Goal: Check status: Check status

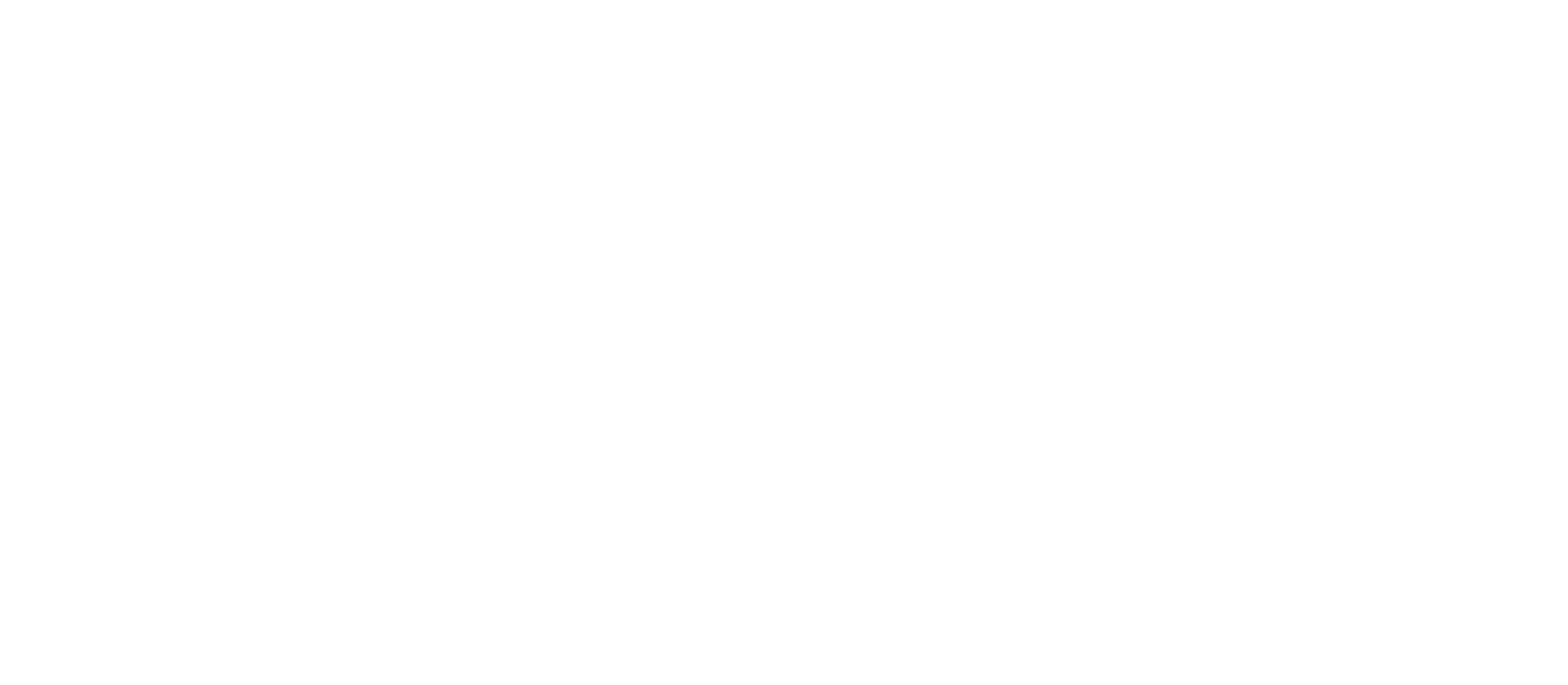
type input "pra"
type input "prade"
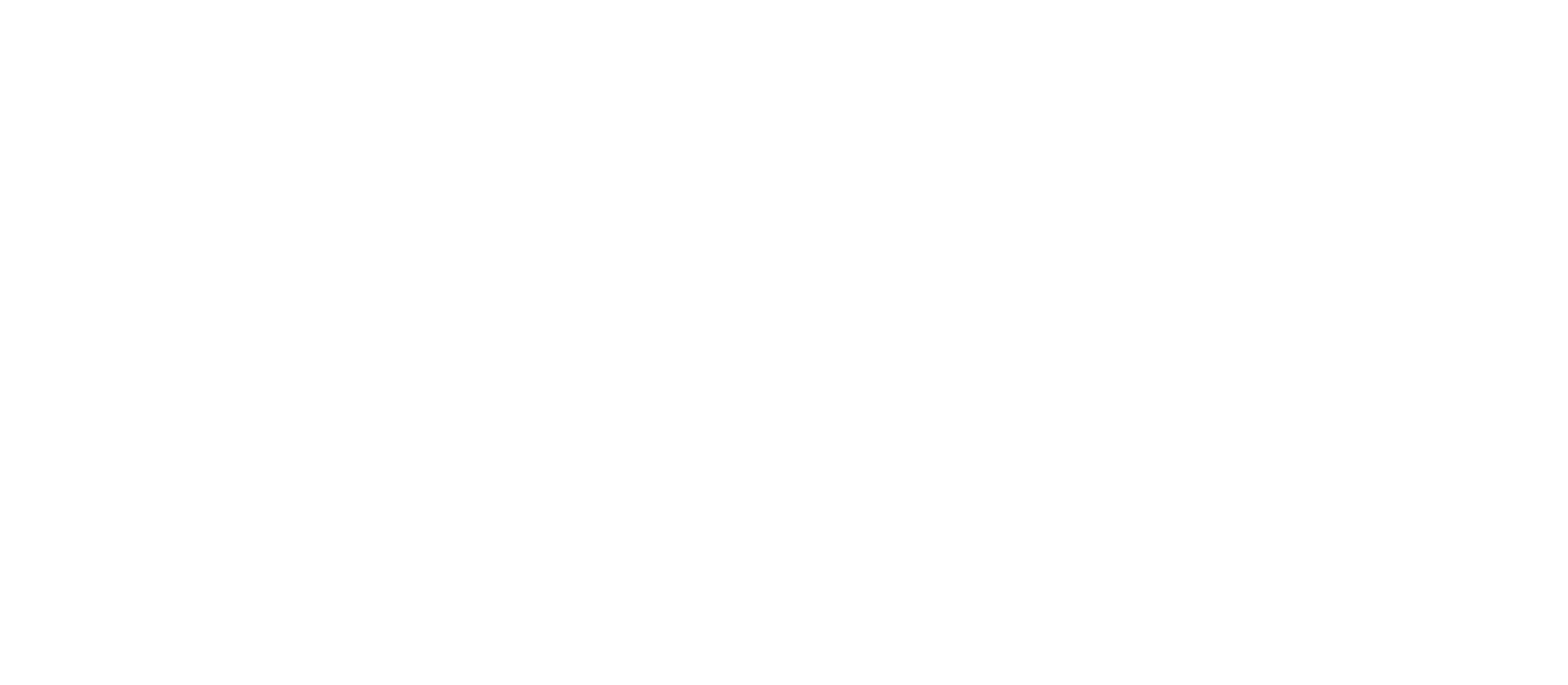
type input "cerva"
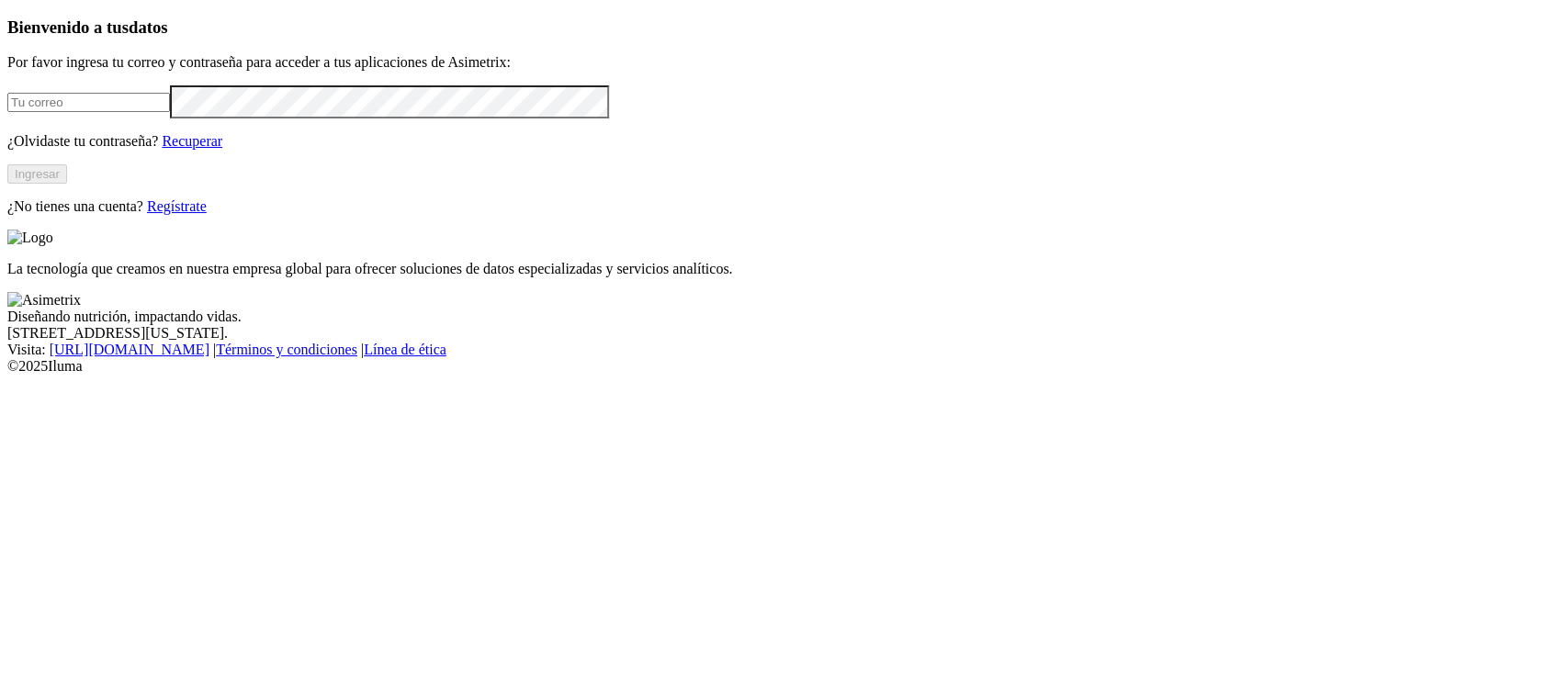
type input "[EMAIL_ADDRESS][PERSON_NAME][DOMAIN_NAME]"
click at [67, 184] on button "Ingresar" at bounding box center [37, 174] width 60 height 19
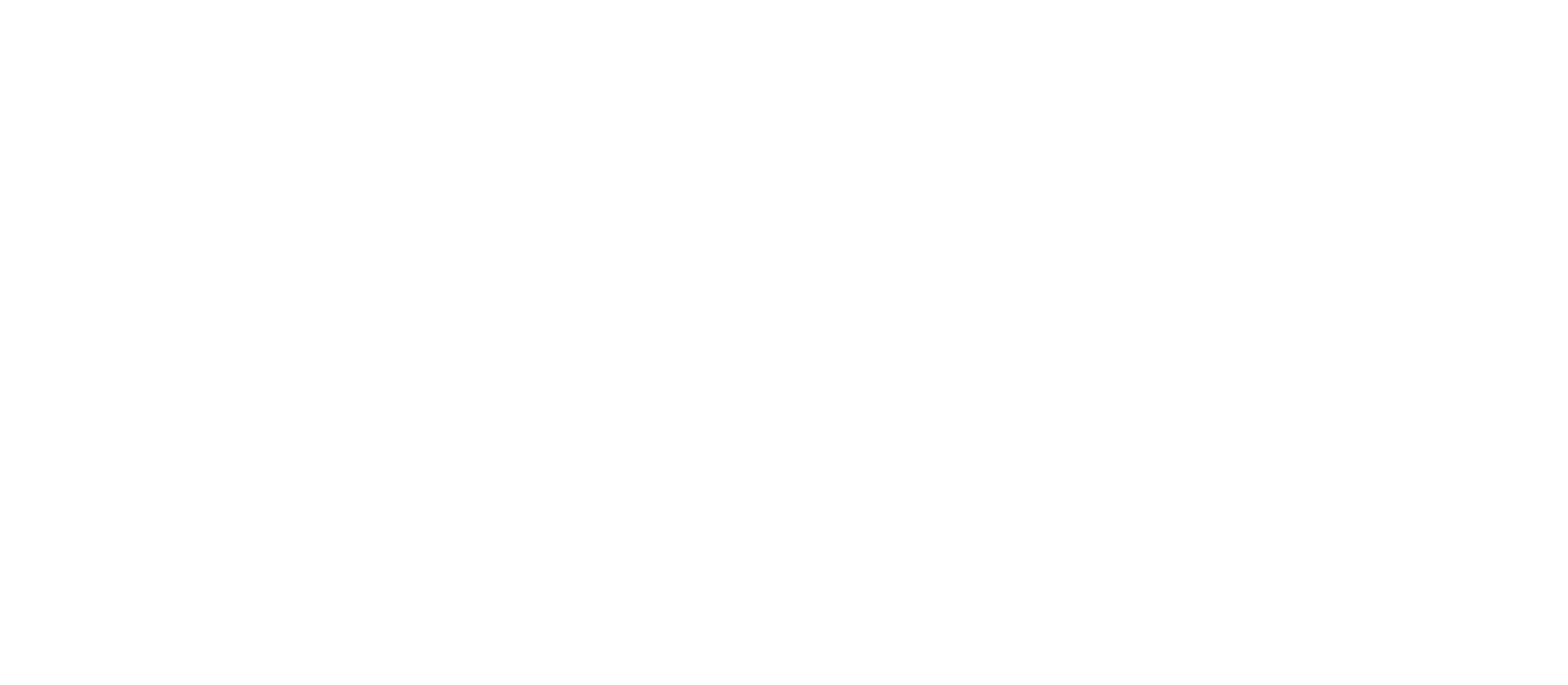
type input "cerva"
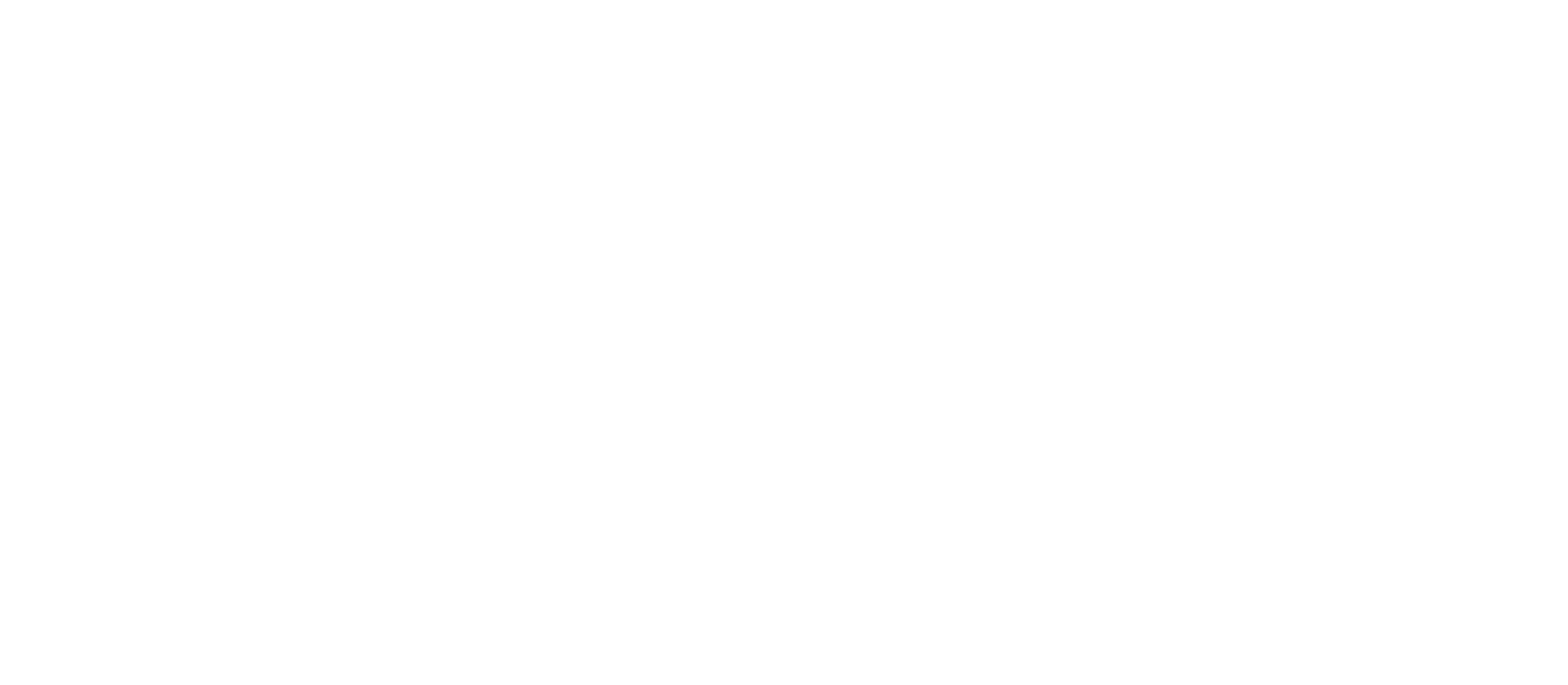
type input "v"
type input "a"
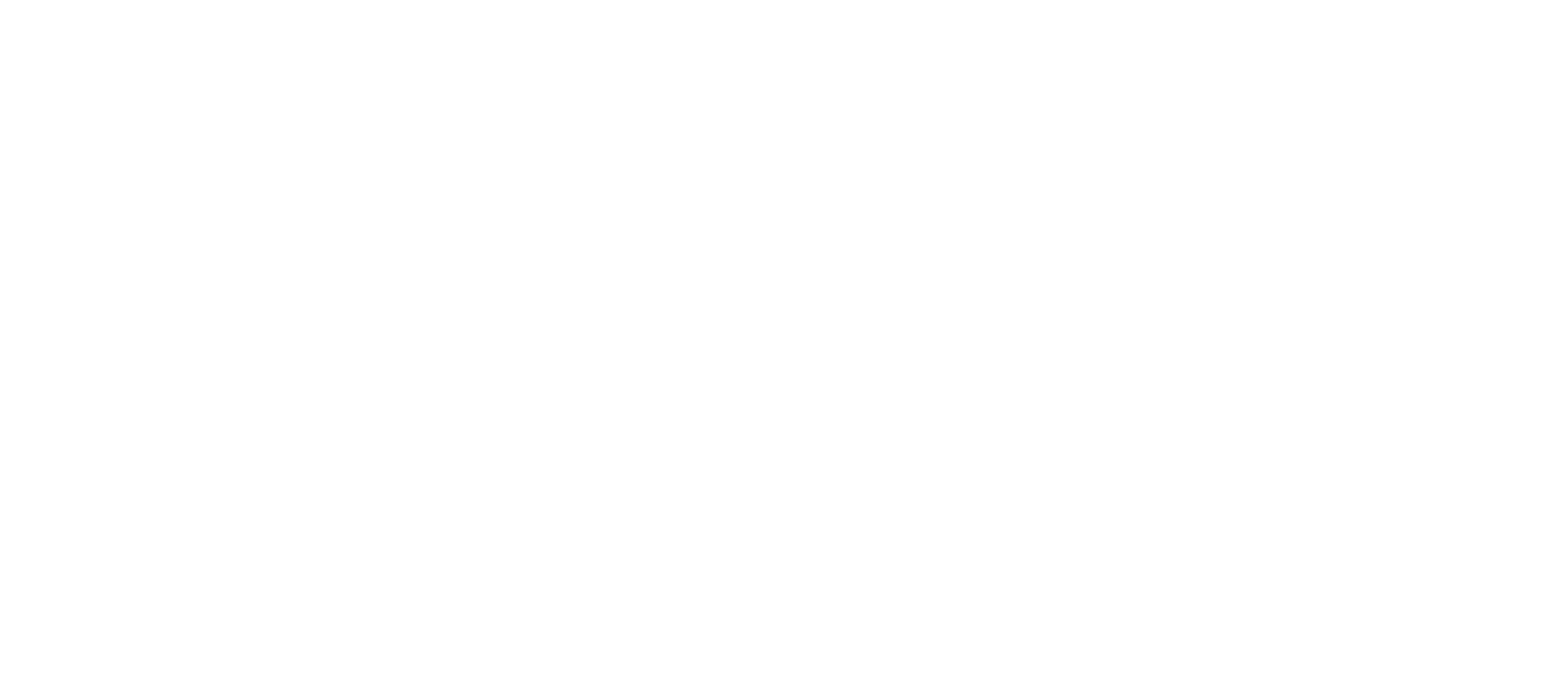
scroll to position [34, 0]
type input "a"
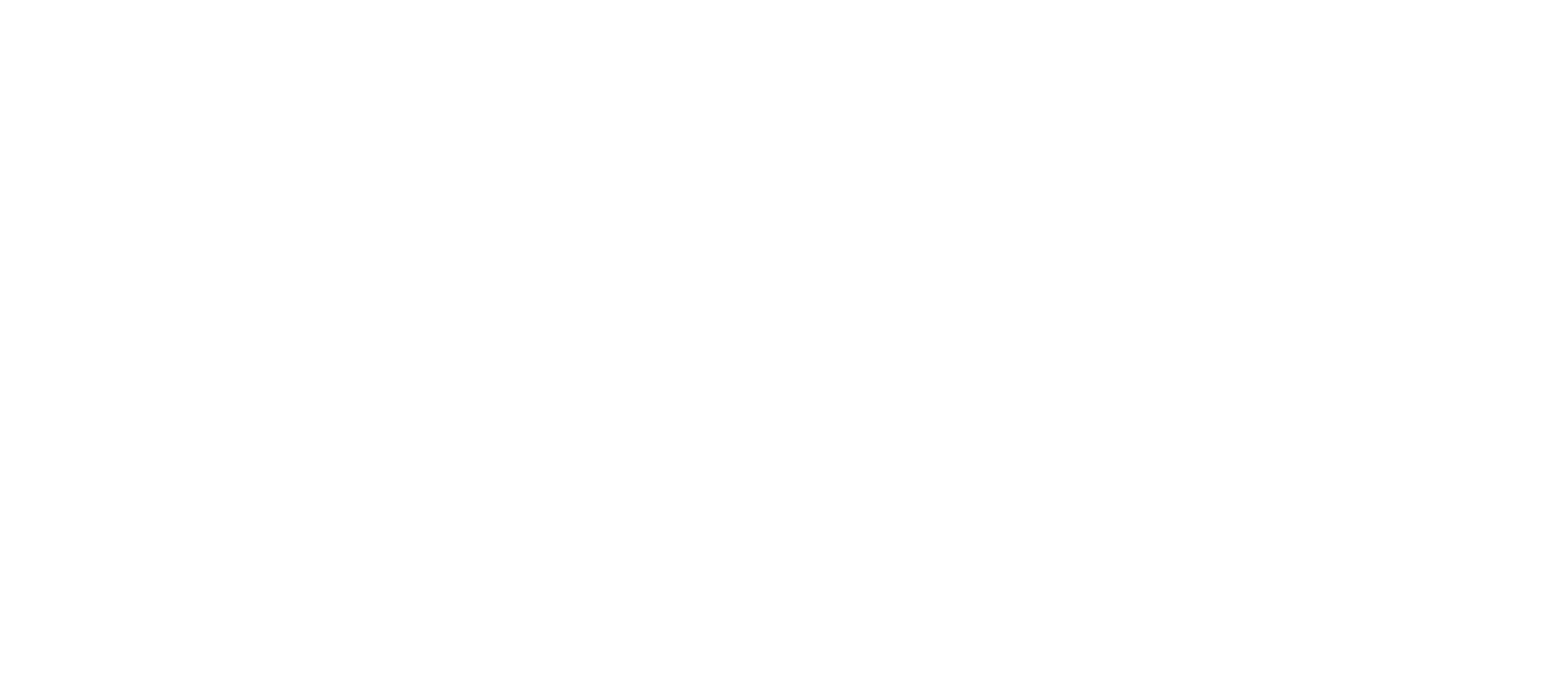
drag, startPoint x: 1231, startPoint y: 48, endPoint x: 1224, endPoint y: 21, distance: 27.9
type input "ca"
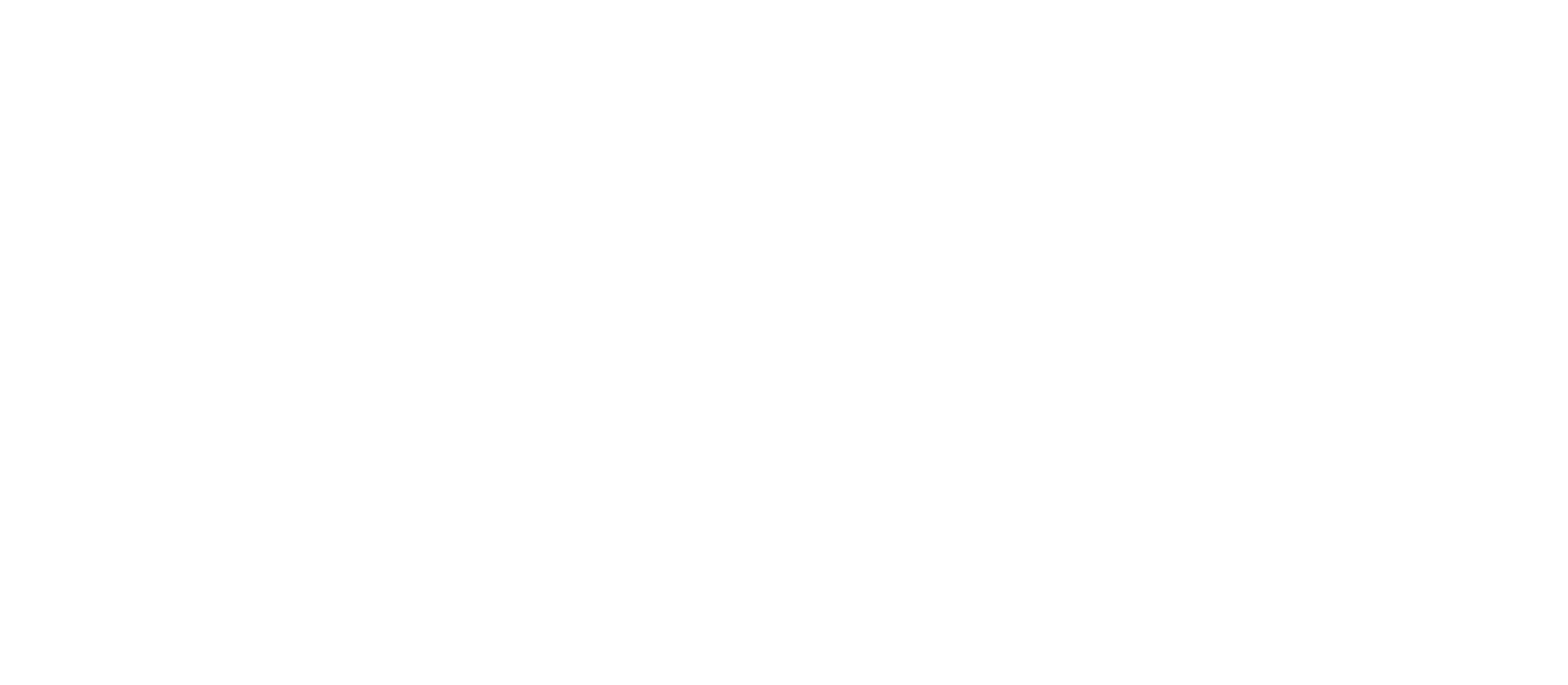
type input "hori"
type input "prad"
